Goal: Check status: Check status

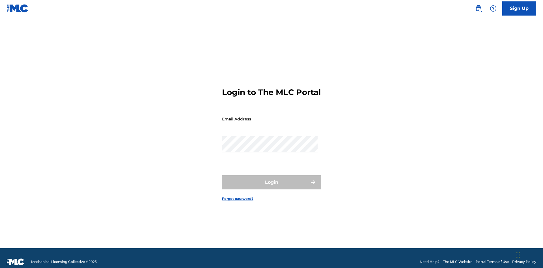
scroll to position [7, 0]
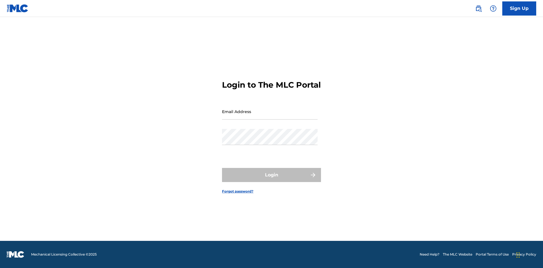
click at [270, 116] on input "Email Address" at bounding box center [270, 112] width 96 height 16
type input "Duke.McTesterson@gmail.com"
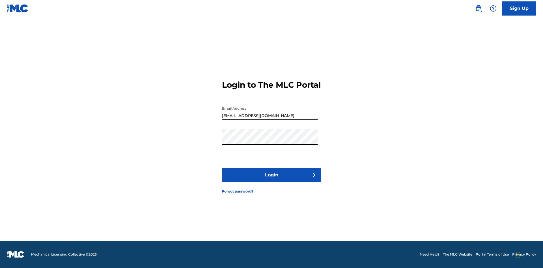
click at [272, 180] on button "Login" at bounding box center [271, 175] width 99 height 14
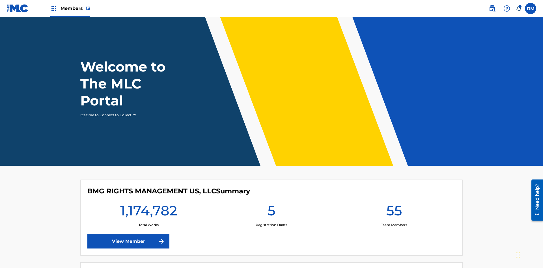
click at [70, 8] on span "Members 13" at bounding box center [75, 8] width 29 height 7
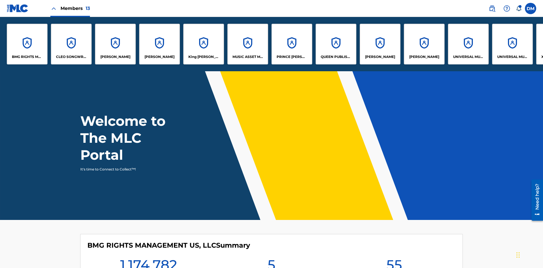
click at [468, 57] on p "UNIVERSAL MUSIC PUB GROUP" at bounding box center [468, 56] width 31 height 5
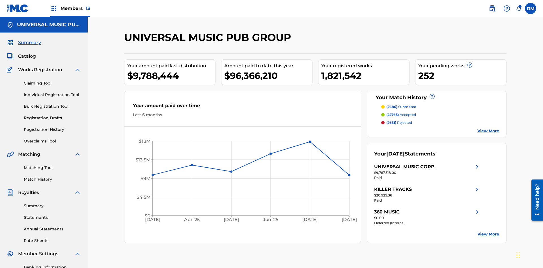
click at [52, 127] on link "Registration History" at bounding box center [52, 130] width 57 height 6
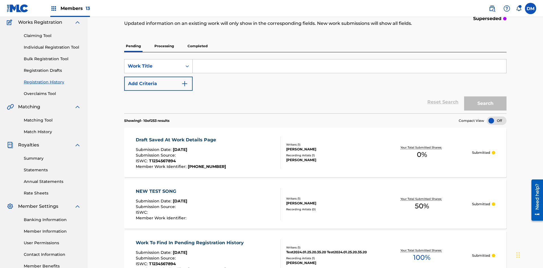
click at [198, 40] on p "Completed" at bounding box center [197, 46] width 23 height 12
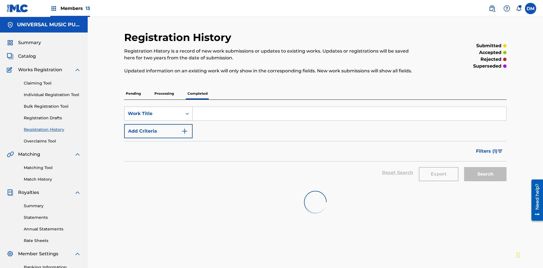
click at [153, 110] on div "Work Title" at bounding box center [153, 113] width 51 height 7
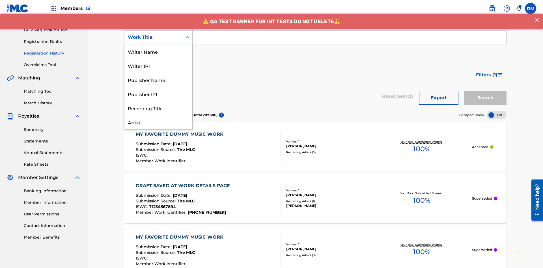
scroll to position [28, 0]
click at [158, 122] on div "Work Title" at bounding box center [159, 122] width 68 height 14
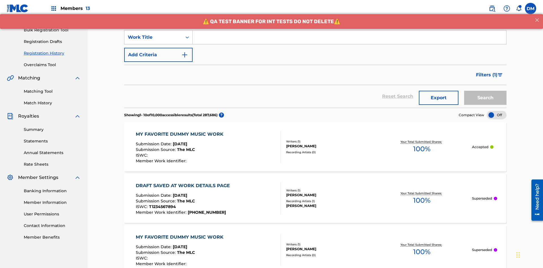
click at [158, 48] on button "Add Criteria" at bounding box center [158, 55] width 68 height 14
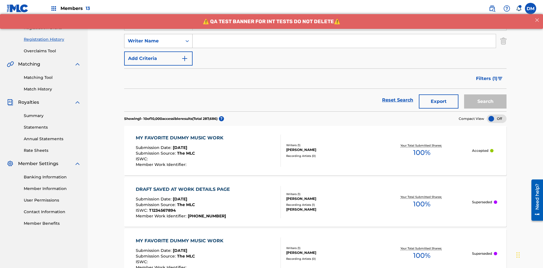
click at [153, 38] on div "Writer Name" at bounding box center [153, 41] width 51 height 7
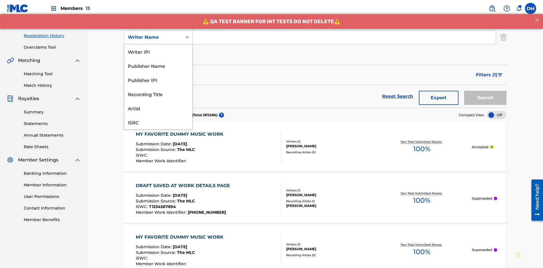
scroll to position [14, 0]
click at [158, 80] on div "Recording Title" at bounding box center [159, 80] width 68 height 14
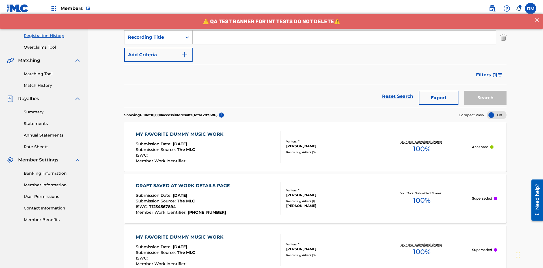
click at [158, 48] on button "Add Criteria" at bounding box center [158, 55] width 68 height 14
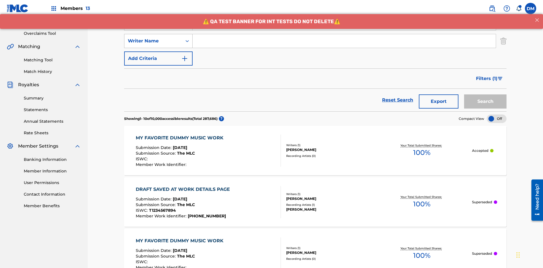
click at [153, 38] on div "Writer Name" at bounding box center [153, 41] width 51 height 7
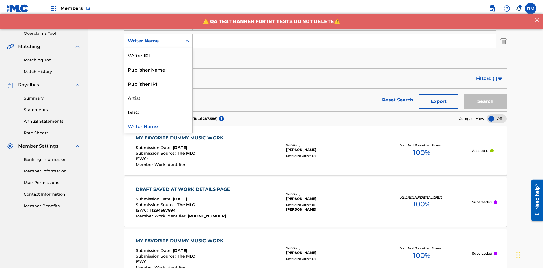
scroll to position [112, 0]
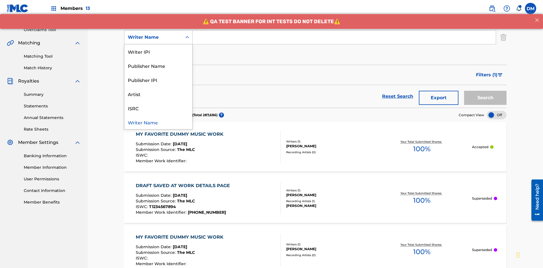
click at [158, 108] on div "ISRC" at bounding box center [159, 108] width 68 height 14
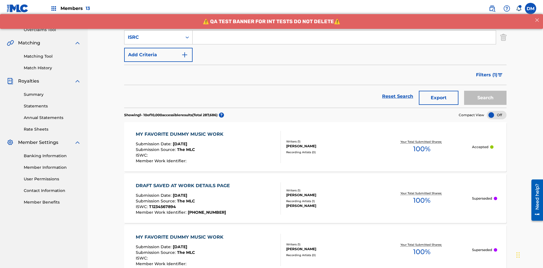
click at [158, 48] on button "Add Criteria" at bounding box center [158, 55] width 68 height 14
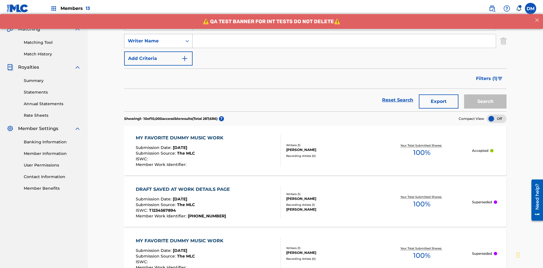
click at [153, 38] on div "Writer Name" at bounding box center [153, 41] width 51 height 7
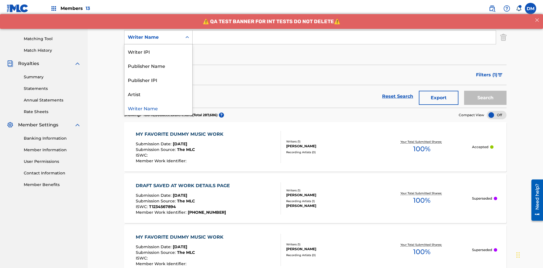
click at [158, 80] on div "Publisher IPI" at bounding box center [159, 80] width 68 height 14
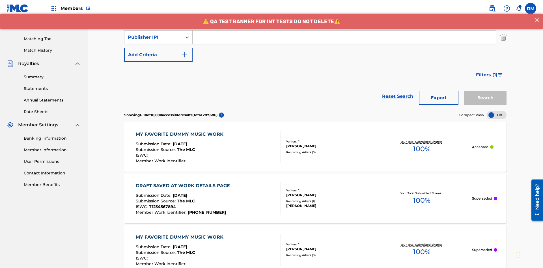
click at [158, 48] on button "Add Criteria" at bounding box center [158, 55] width 68 height 14
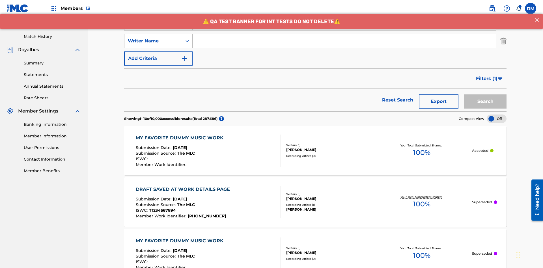
click at [153, 38] on div "Writer Name" at bounding box center [153, 41] width 51 height 7
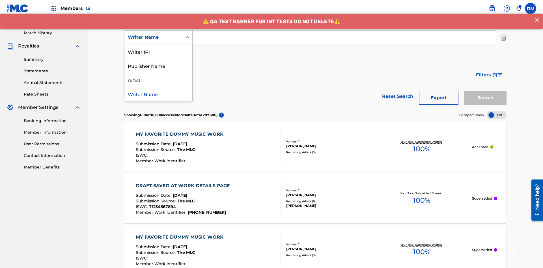
click at [158, 80] on div "Artist" at bounding box center [159, 80] width 68 height 14
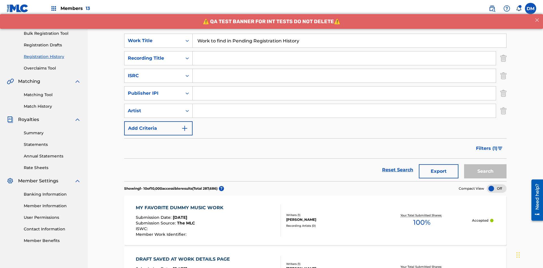
type input "Work to find in Pending Registration History"
click at [344, 52] on input "Search Form" at bounding box center [344, 59] width 303 height 14
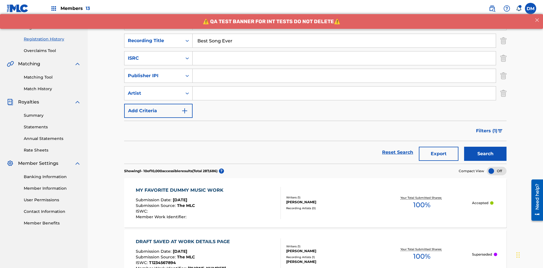
type input "Best Song Ever"
click at [344, 52] on input "Search Form" at bounding box center [344, 59] width 303 height 14
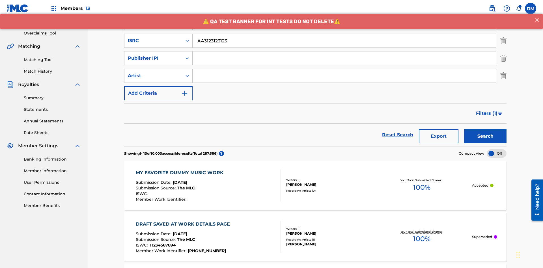
type input "AA3123123123"
click at [344, 52] on input "Search Form" at bounding box center [344, 59] width 303 height 14
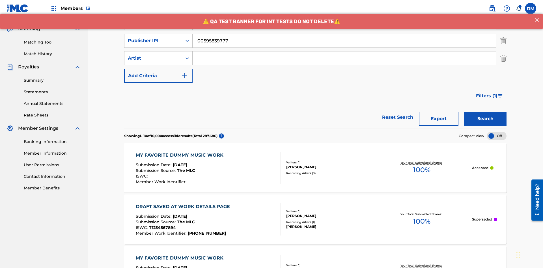
type input "00595839777"
click at [344, 52] on input "Search Form" at bounding box center [344, 59] width 303 height 14
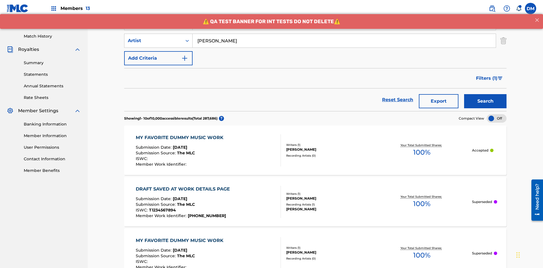
type input "Joe Lewis"
click at [486, 94] on button "Search" at bounding box center [485, 101] width 42 height 14
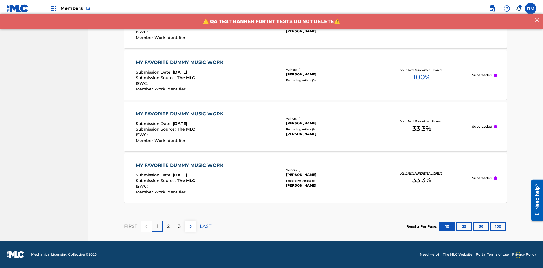
click at [491, 226] on button "100" at bounding box center [499, 226] width 16 height 8
